Goal: Subscribe to service/newsletter

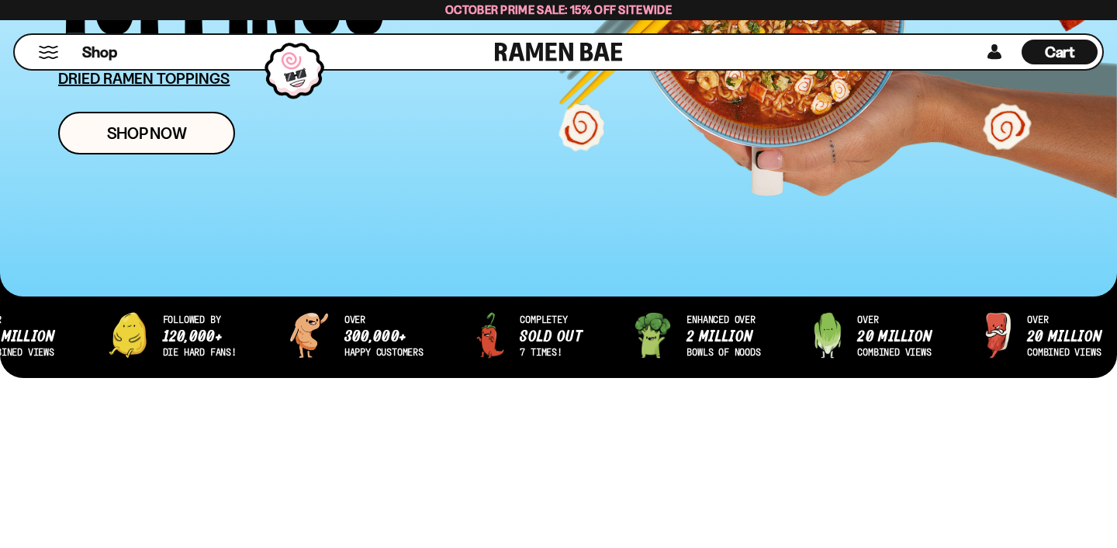
scroll to position [370, 0]
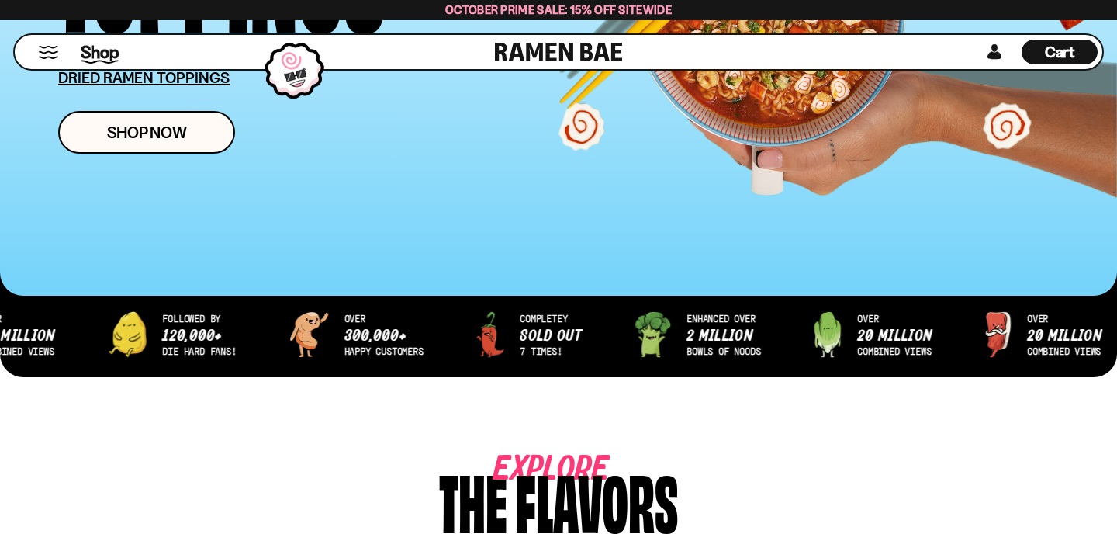
click at [91, 53] on span "Shop" at bounding box center [100, 51] width 38 height 23
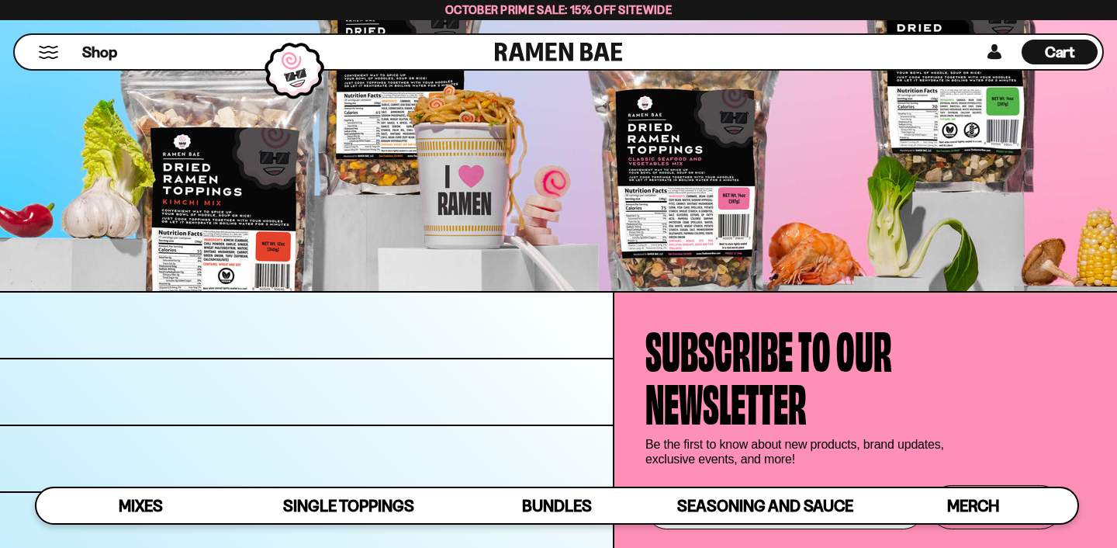
scroll to position [5022, 0]
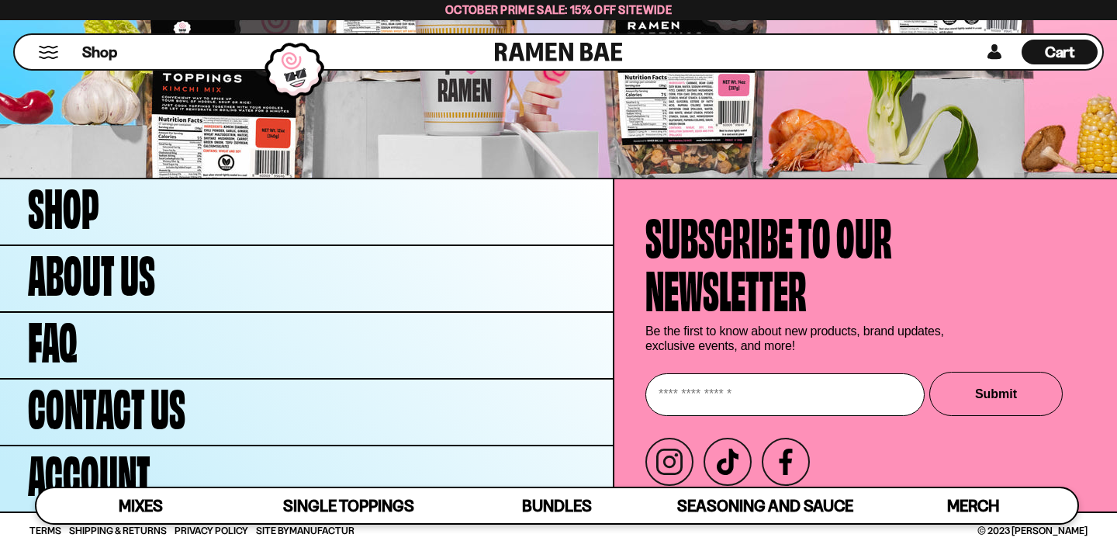
click at [752, 397] on input "Enter your email" at bounding box center [784, 394] width 279 height 43
type input "**********"
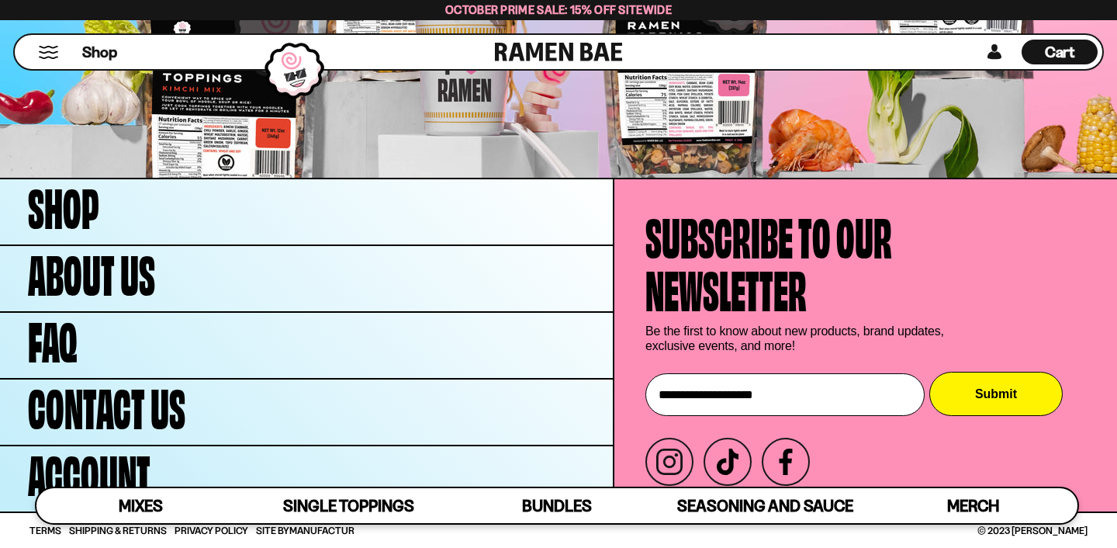
click at [1008, 390] on button "Submit" at bounding box center [995, 393] width 133 height 44
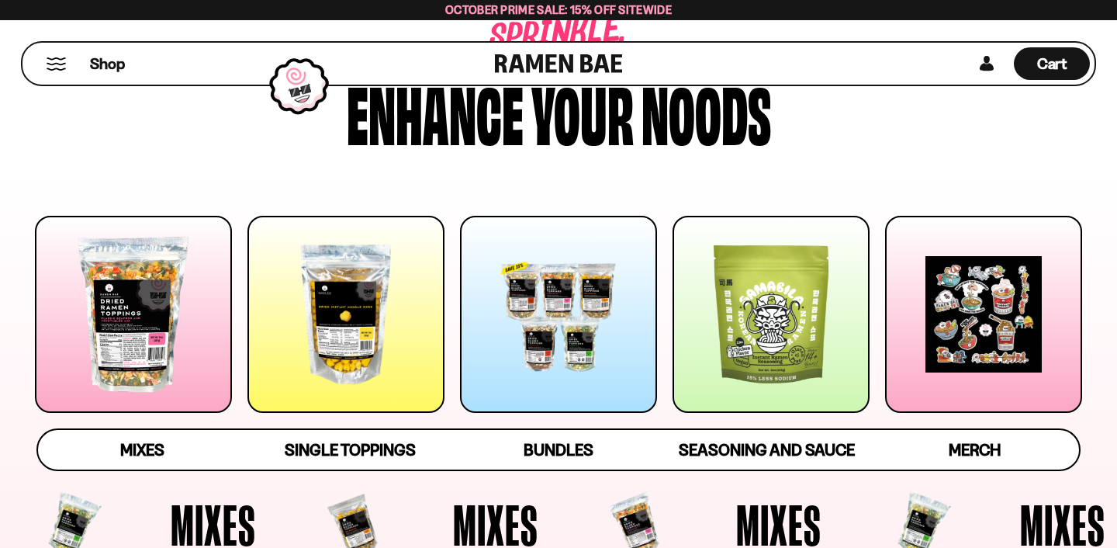
scroll to position [102, 0]
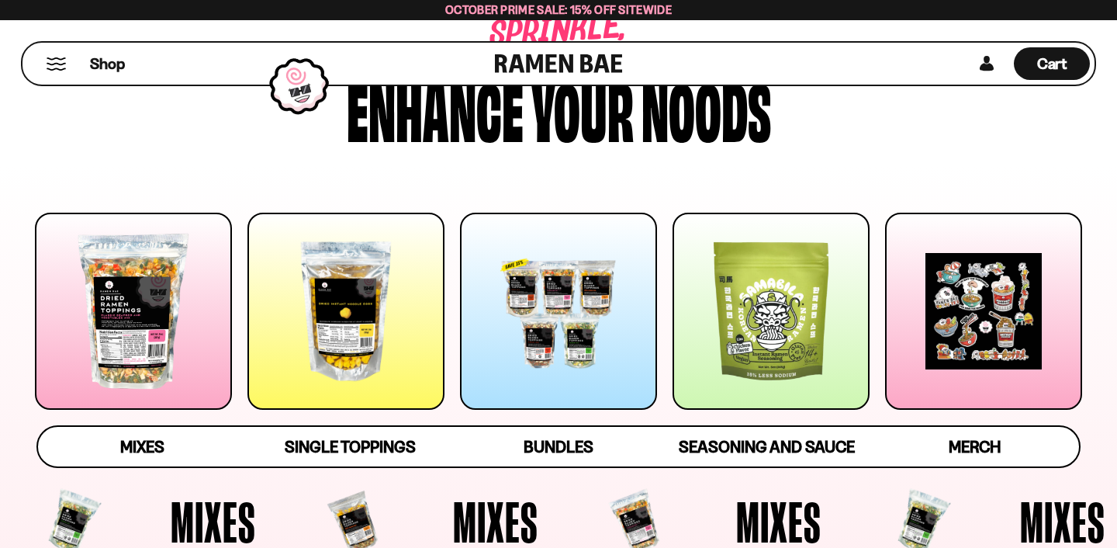
click at [144, 324] on div at bounding box center [133, 311] width 197 height 197
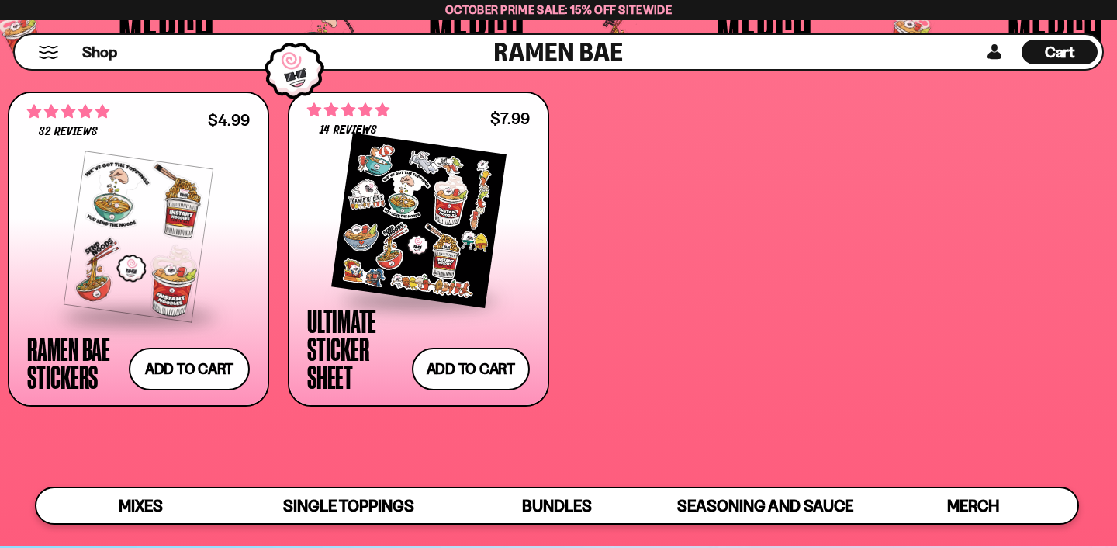
scroll to position [4110, 0]
